Goal: Task Accomplishment & Management: Use online tool/utility

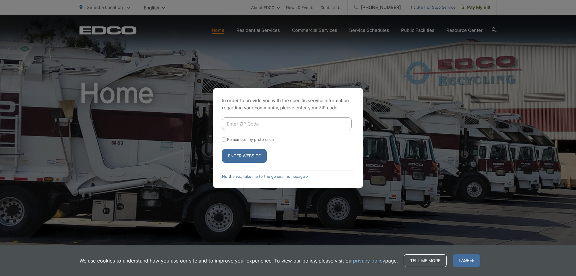
click at [236, 126] on input "Enter ZIP Code" at bounding box center [287, 123] width 130 height 13
type input "92021"
click at [222, 149] on button "Enter Website" at bounding box center [244, 156] width 45 height 14
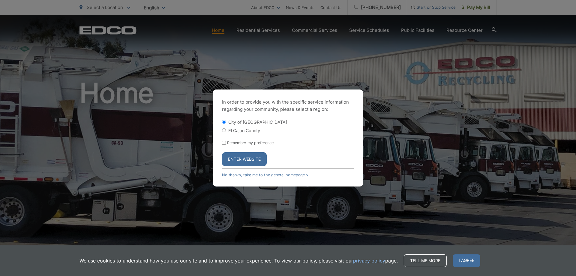
click at [239, 156] on button "Enter Website" at bounding box center [244, 159] width 45 height 14
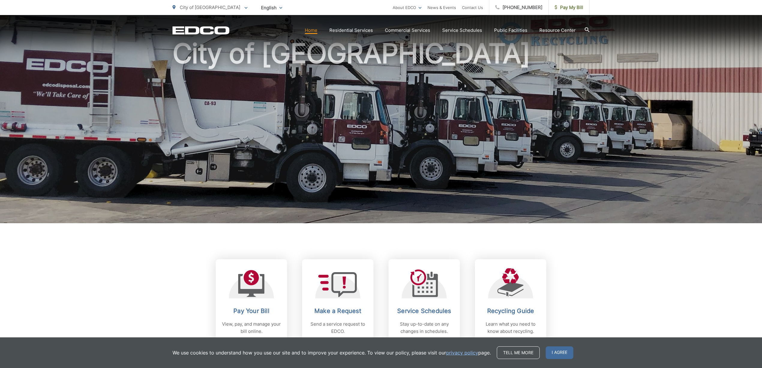
scroll to position [120, 0]
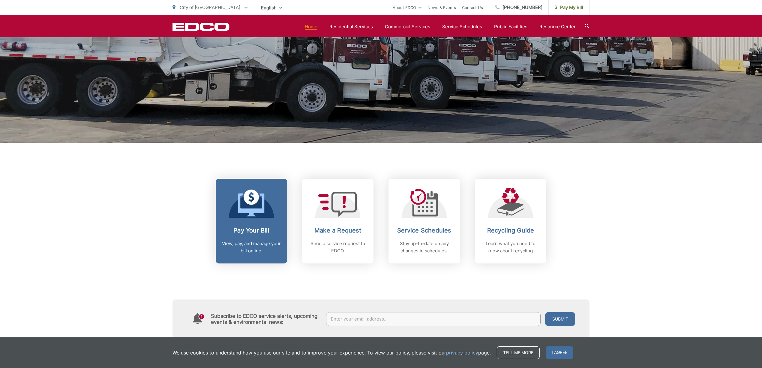
click at [237, 244] on p "View, pay, and manage your bill online." at bounding box center [251, 247] width 59 height 14
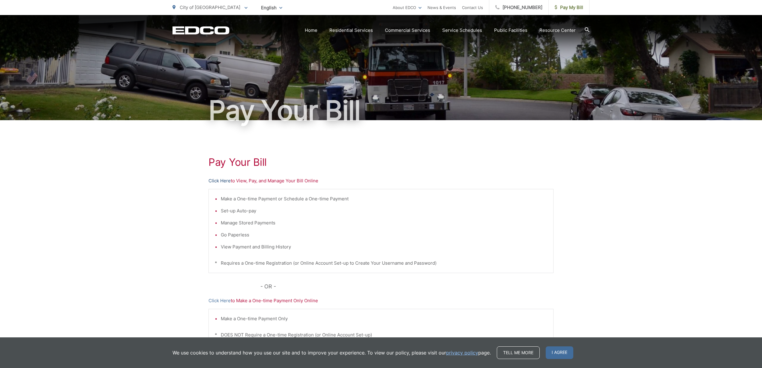
click at [221, 182] on link "Click Here" at bounding box center [220, 180] width 22 height 7
